Goal: Task Accomplishment & Management: Complete application form

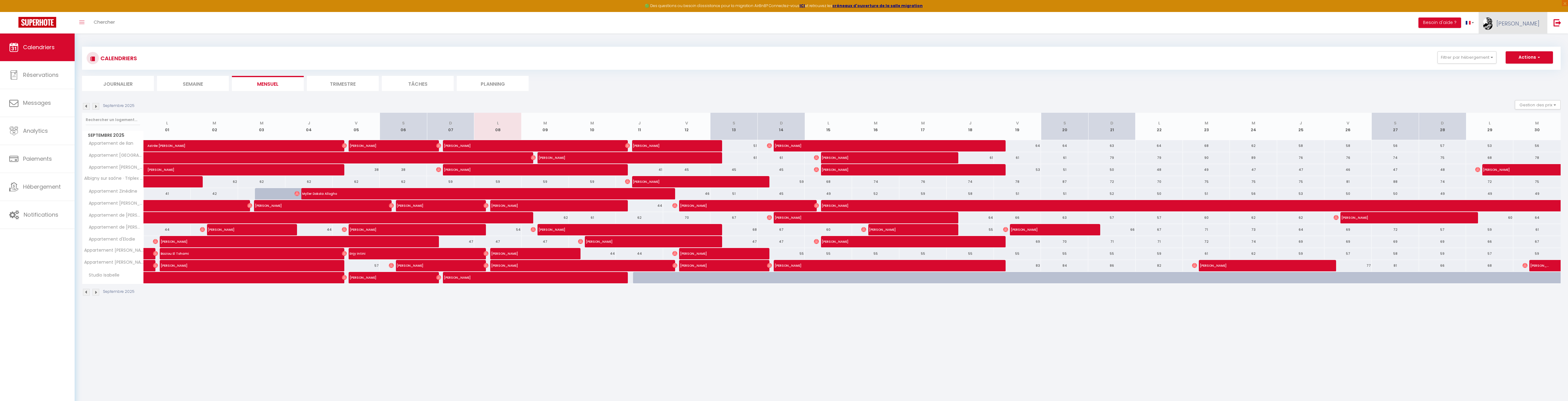
click at [1521, 19] on link "[PERSON_NAME]" at bounding box center [1513, 23] width 68 height 22
click at [1514, 59] on div "Paramètres Équipe" at bounding box center [1522, 48] width 49 height 26
click at [1516, 55] on link "Équipe" at bounding box center [1522, 54] width 45 height 10
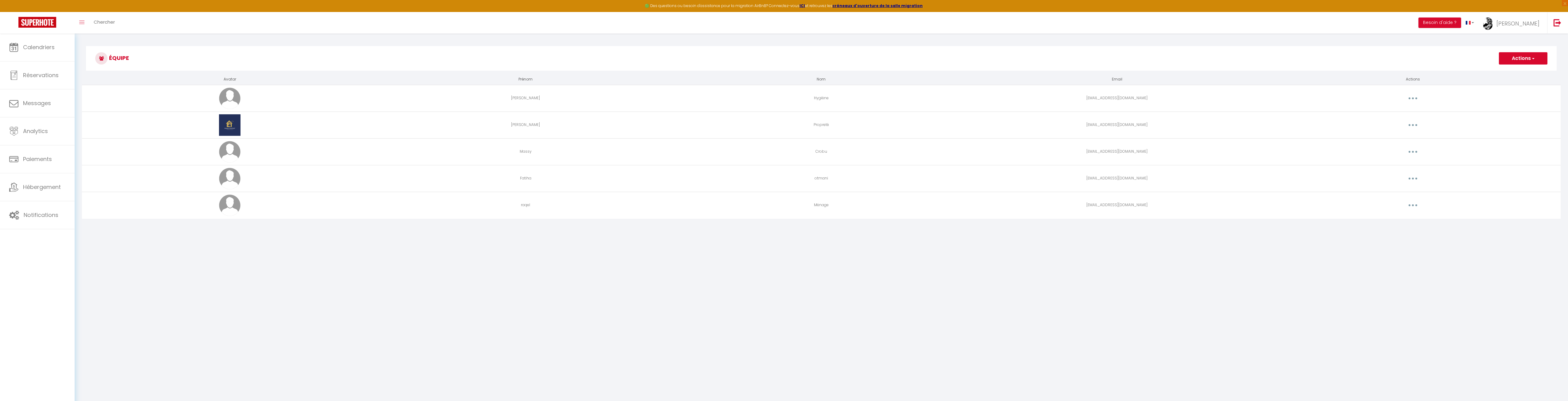
click at [1409, 204] on button "button" at bounding box center [1413, 205] width 17 height 10
click at [1387, 232] on link "Supprimer" at bounding box center [1396, 231] width 45 height 10
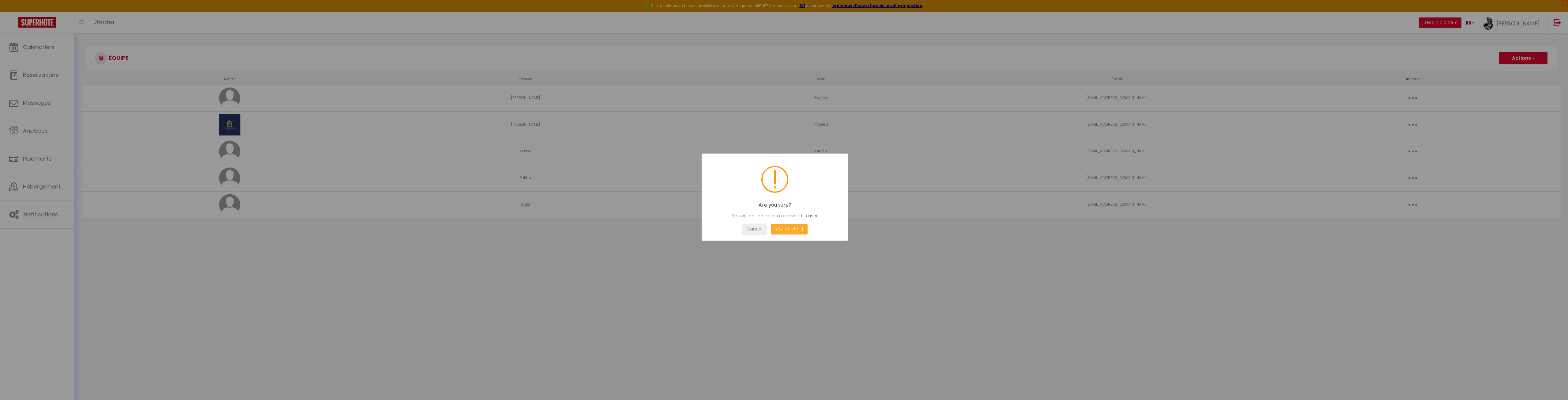
click at [793, 230] on button "Yes, delete it!" at bounding box center [789, 229] width 37 height 11
click at [777, 227] on button "OK" at bounding box center [775, 229] width 15 height 11
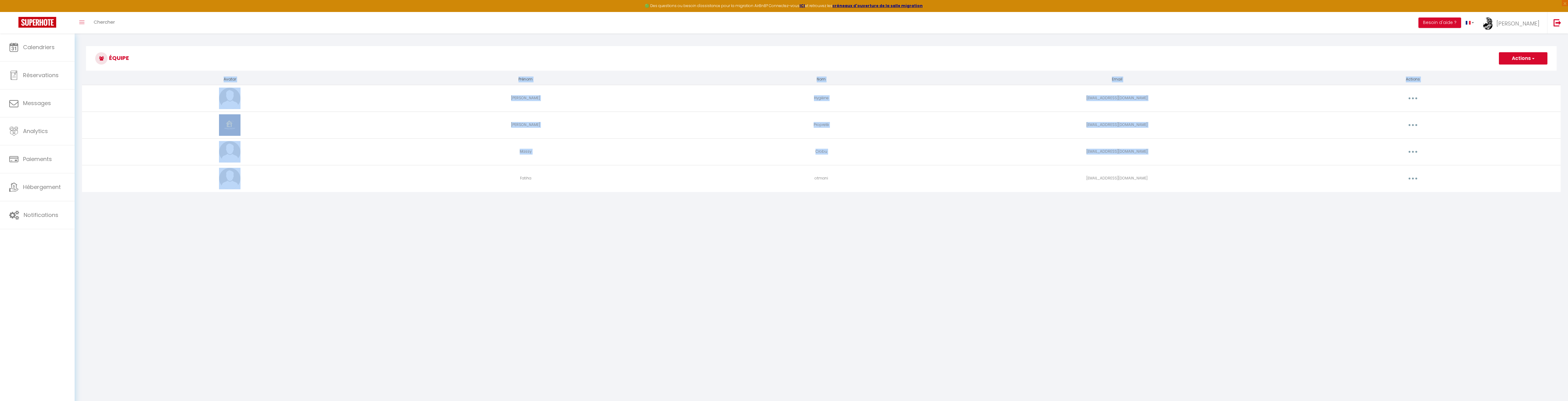
drag, startPoint x: 545, startPoint y: 181, endPoint x: 1089, endPoint y: 213, distance: 544.9
click at [1090, 212] on div "Équipe Actions Ajouter un nouvel utilisateur Avatar Prénom Nom Email Actions [P…" at bounding box center [821, 122] width 1493 height 178
click at [772, 251] on body "🟢 Des questions ou besoin d'assistance pour la migration AirBnB? Connectez-vous…" at bounding box center [784, 234] width 1568 height 401
click at [1527, 56] on button "Actions" at bounding box center [1523, 58] width 49 height 12
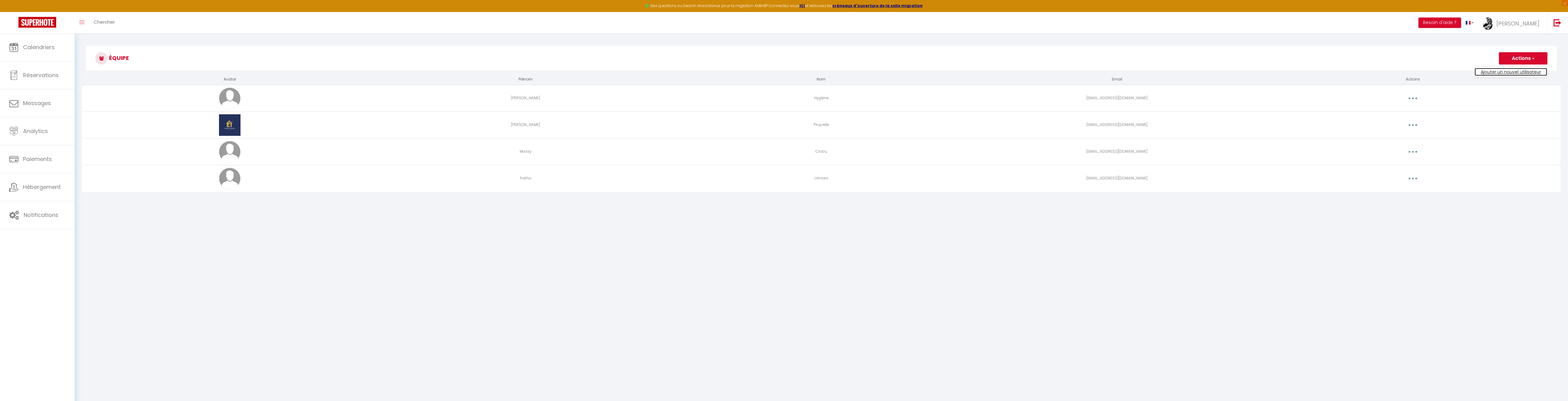
click at [1492, 73] on link "Ajouter un nouvel utilisateur" at bounding box center [1511, 71] width 73 height 8
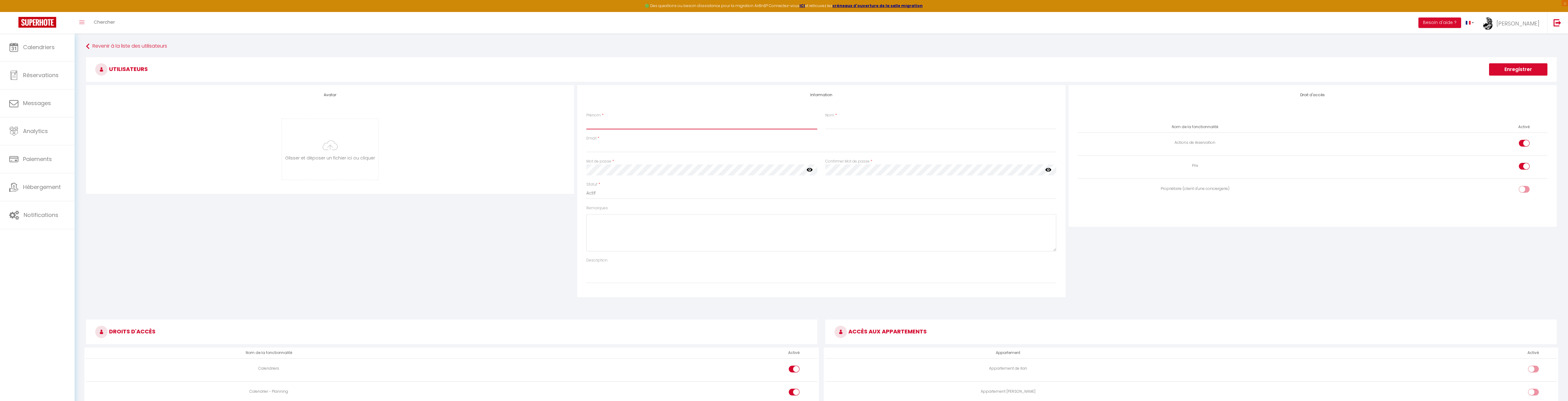
click at [631, 119] on input "Prénom" at bounding box center [702, 124] width 231 height 11
click at [627, 124] on input "Prénom" at bounding box center [702, 124] width 231 height 11
type input "²"
drag, startPoint x: 796, startPoint y: 148, endPoint x: 788, endPoint y: 146, distance: 8.2
click at [796, 148] on input "Email" at bounding box center [821, 146] width 470 height 11
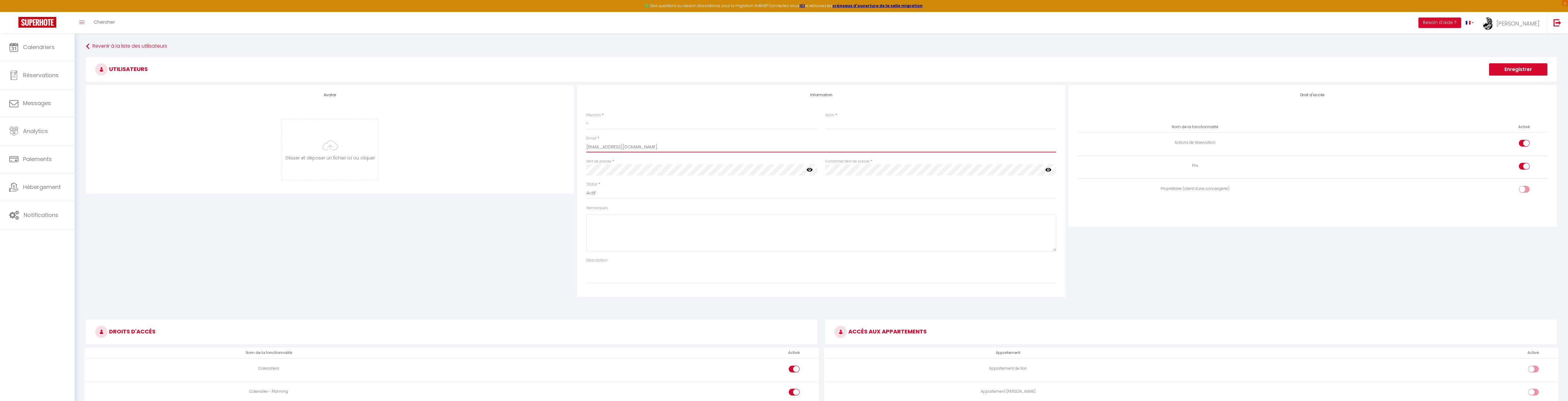
type input "[EMAIL_ADDRESS][DOMAIN_NAME]"
click at [633, 126] on input "²" at bounding box center [702, 124] width 231 height 11
drag, startPoint x: 633, startPoint y: 126, endPoint x: 530, endPoint y: 117, distance: 103.4
click at [530, 117] on div "Avatar [PERSON_NAME] et déposer un fichier ici ou cliquer Ooops, something wron…" at bounding box center [821, 191] width 1473 height 212
click at [842, 123] on input "Nom" at bounding box center [941, 124] width 231 height 11
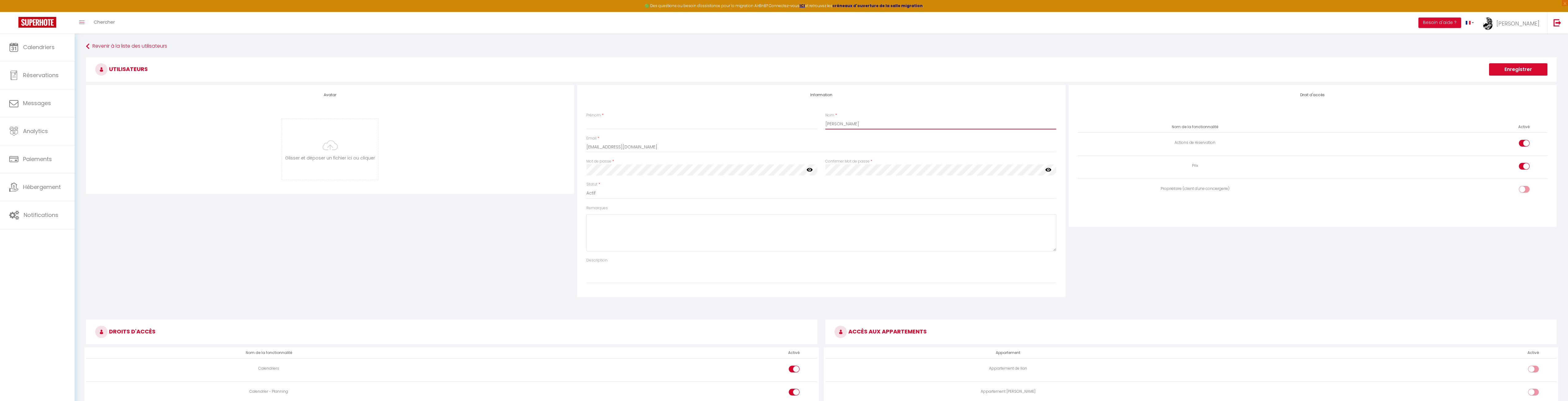
type input "[PERSON_NAME]"
click at [610, 118] on div "Prénom *" at bounding box center [702, 121] width 239 height 17
click at [612, 130] on input "Prénom" at bounding box center [702, 124] width 231 height 11
type input "Kenza"
click at [810, 170] on icon at bounding box center [809, 170] width 6 height 6
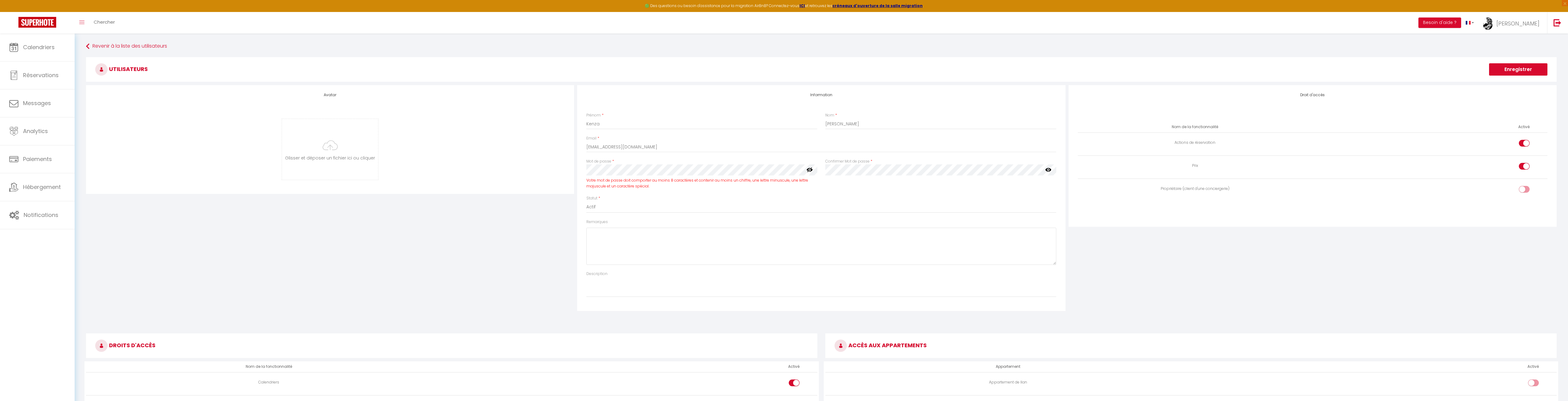
click at [1051, 170] on icon at bounding box center [1048, 170] width 6 height 4
click at [1520, 165] on div at bounding box center [1524, 166] width 11 height 7
click at [1524, 165] on input "checkbox" at bounding box center [1529, 167] width 11 height 9
checkbox input "false"
click at [1521, 143] on div at bounding box center [1524, 143] width 11 height 7
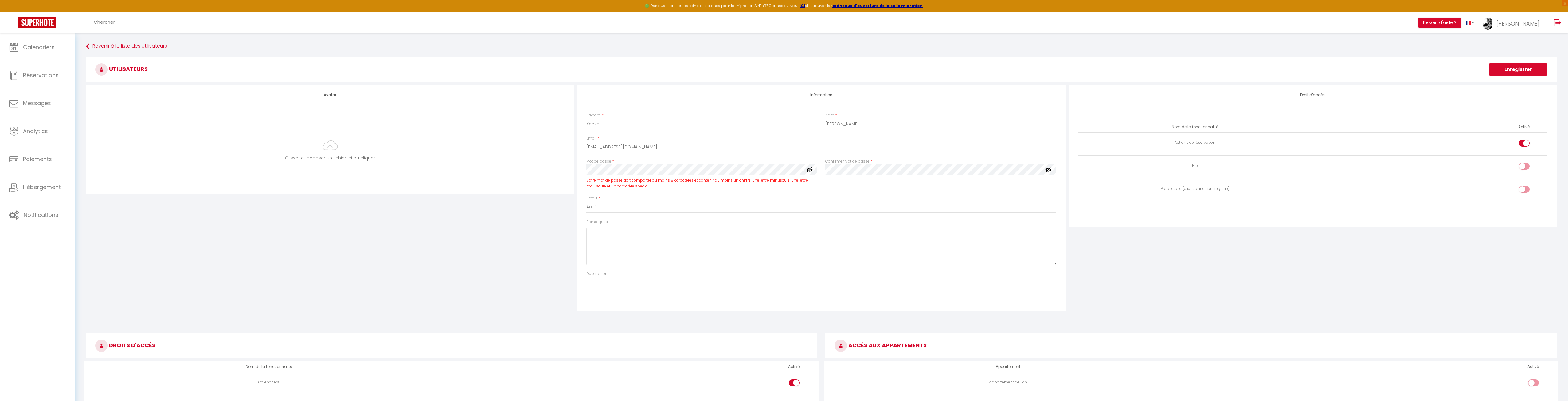
click at [1524, 143] on input "checkbox" at bounding box center [1529, 144] width 11 height 9
checkbox input "false"
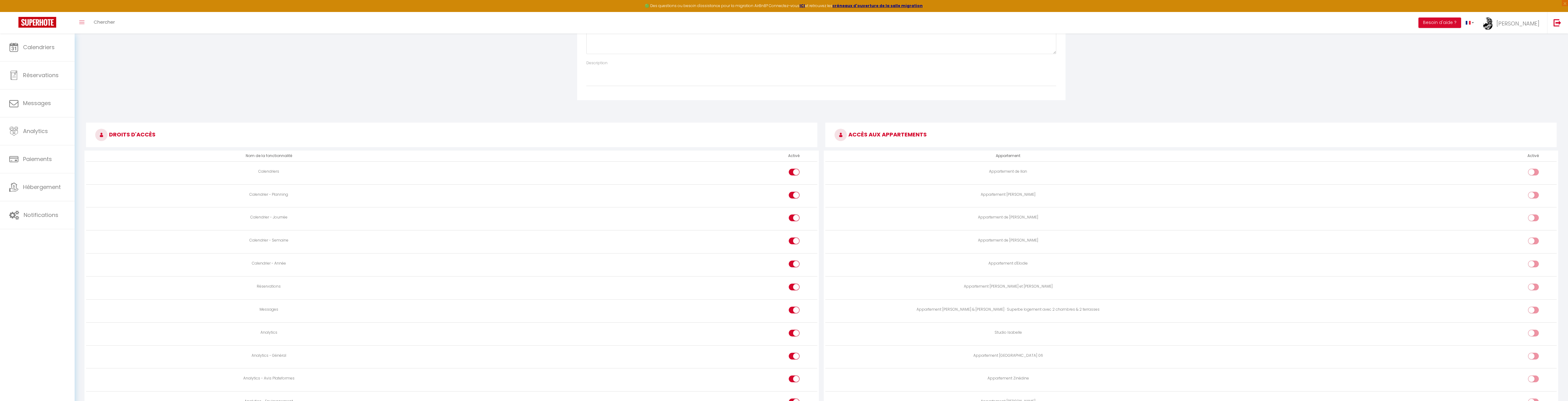
scroll to position [215, 0]
click at [796, 286] on input "checkbox" at bounding box center [799, 284] width 11 height 9
checkbox input "false"
click at [795, 308] on input "checkbox" at bounding box center [799, 307] width 11 height 9
checkbox input "false"
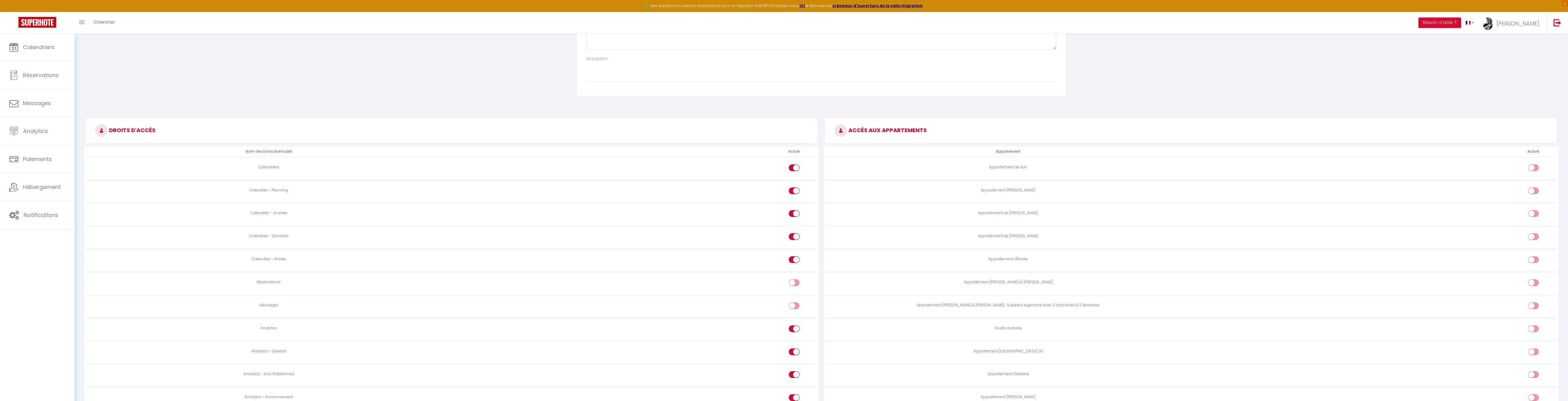
click at [800, 330] on input "checkbox" at bounding box center [799, 330] width 11 height 9
checkbox input "false"
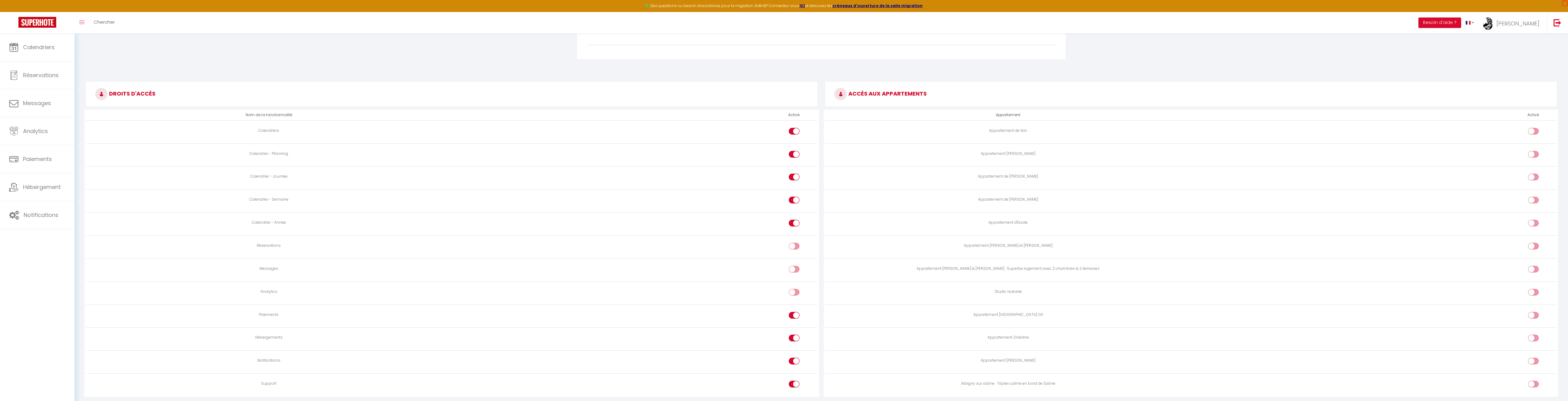
scroll to position [272, 0]
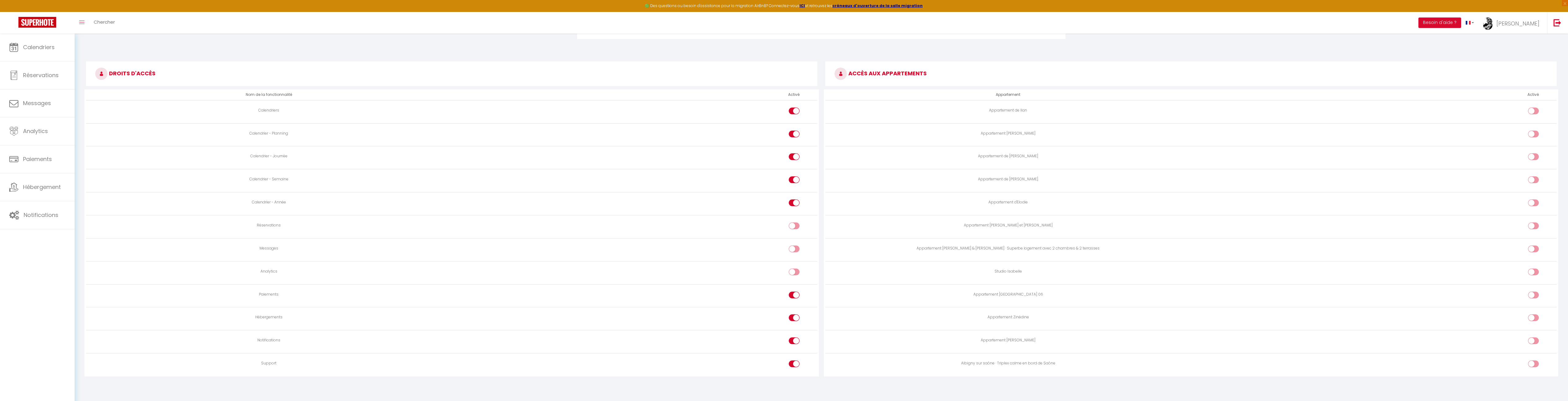
click at [794, 294] on input "checkbox" at bounding box center [799, 296] width 11 height 9
checkbox input "false"
click at [796, 319] on input "checkbox" at bounding box center [799, 319] width 11 height 9
checkbox input "false"
click at [794, 340] on input "checkbox" at bounding box center [799, 342] width 11 height 9
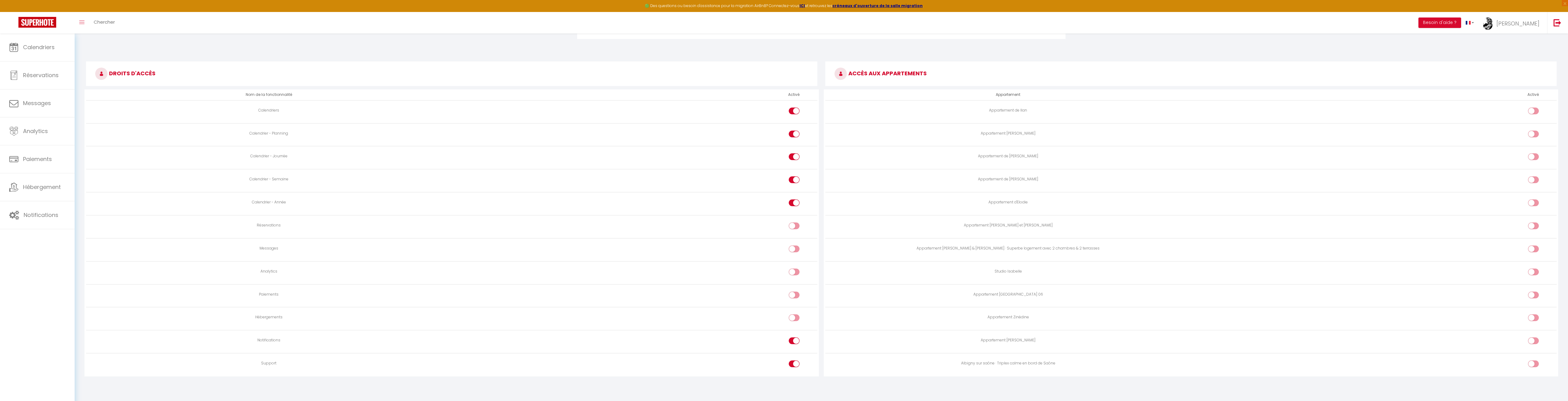
checkbox input "false"
click at [797, 362] on input "checkbox" at bounding box center [799, 365] width 11 height 9
checkbox input "false"
click at [793, 200] on div at bounding box center [793, 202] width 11 height 7
click at [794, 200] on input "checkbox" at bounding box center [799, 204] width 11 height 9
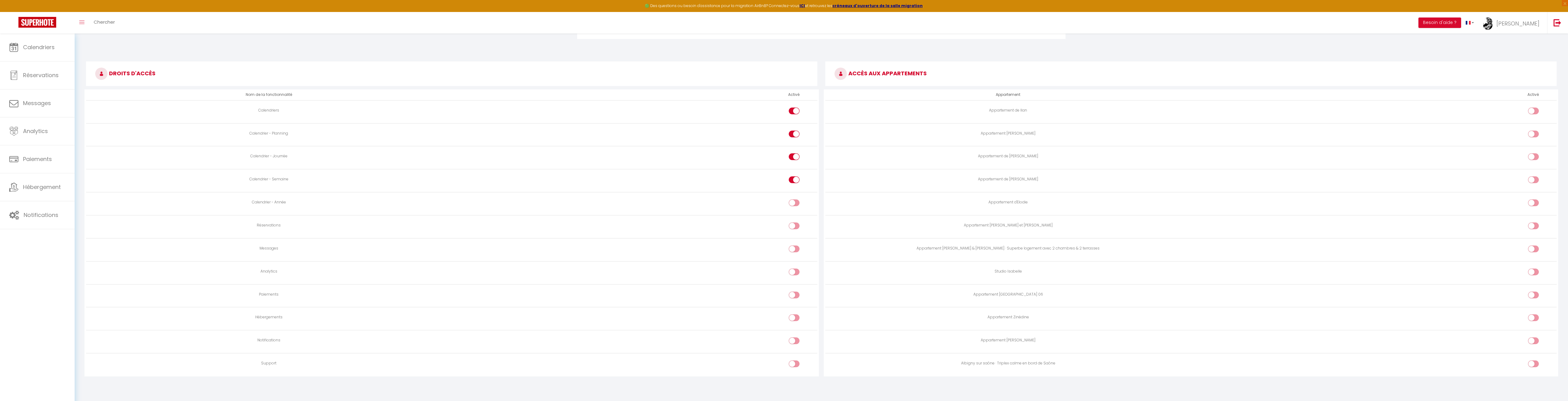
click at [794, 200] on input "checkbox" at bounding box center [799, 204] width 11 height 9
checkbox input "true"
click at [1532, 182] on div at bounding box center [1533, 179] width 11 height 7
click at [1533, 182] on input "checkbox" at bounding box center [1538, 180] width 11 height 9
checkbox input "true"
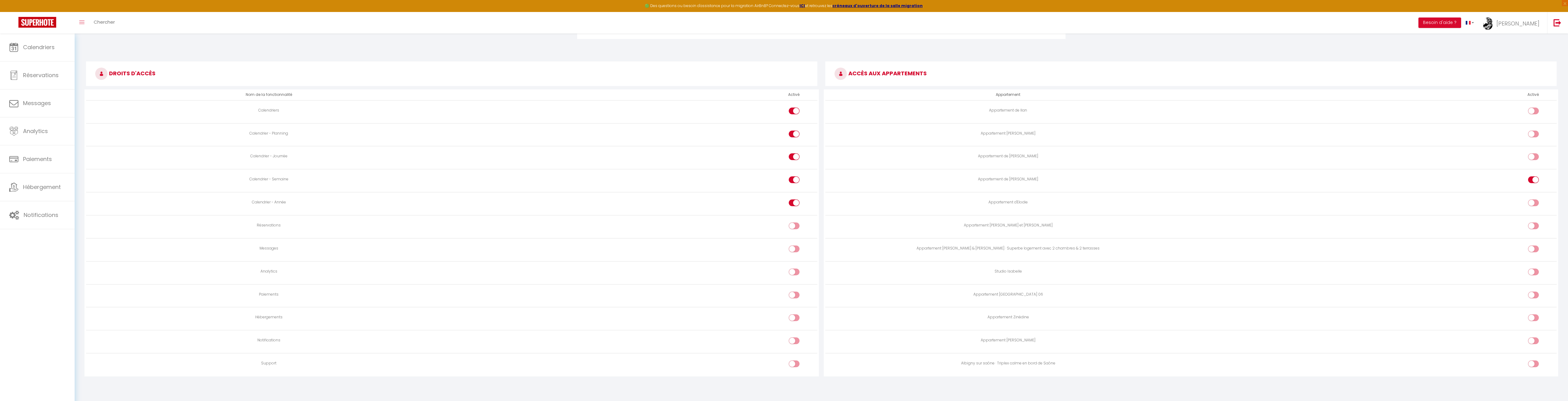
click at [1535, 224] on input "checkbox" at bounding box center [1538, 227] width 11 height 9
checkbox input "true"
click at [1537, 364] on input "checkbox" at bounding box center [1538, 365] width 11 height 9
checkbox input "true"
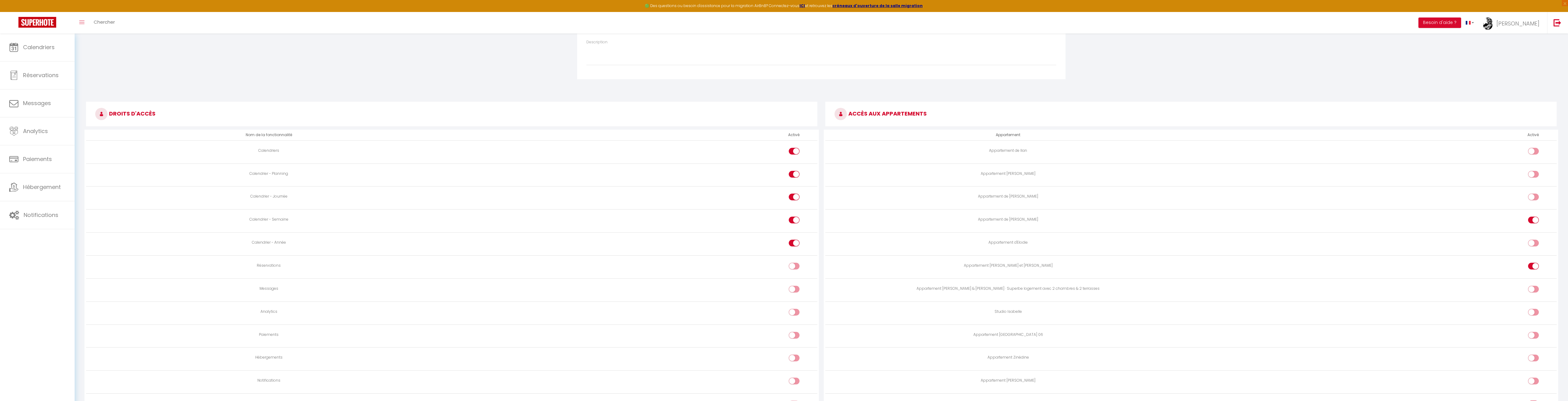
scroll to position [0, 0]
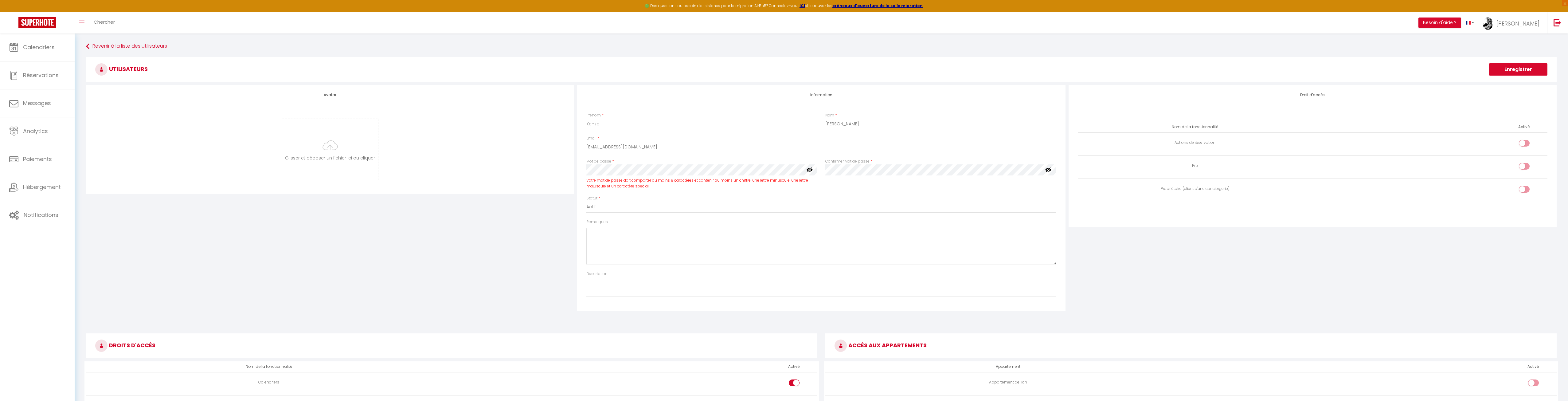
click at [1515, 68] on button "Enregistrer" at bounding box center [1518, 69] width 58 height 12
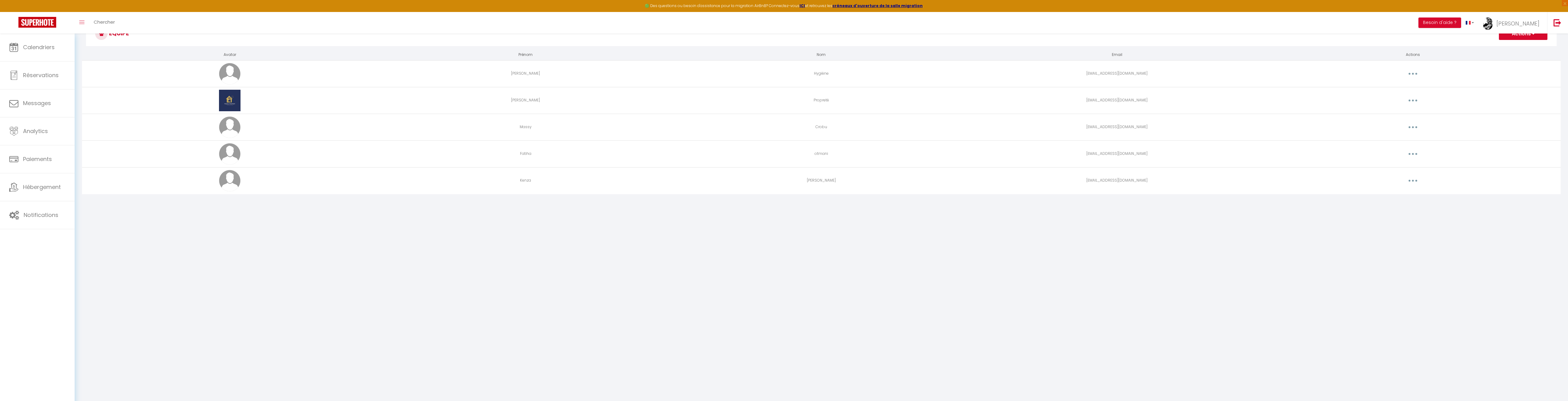
scroll to position [31, 0]
